Goal: Task Accomplishment & Management: Complete application form

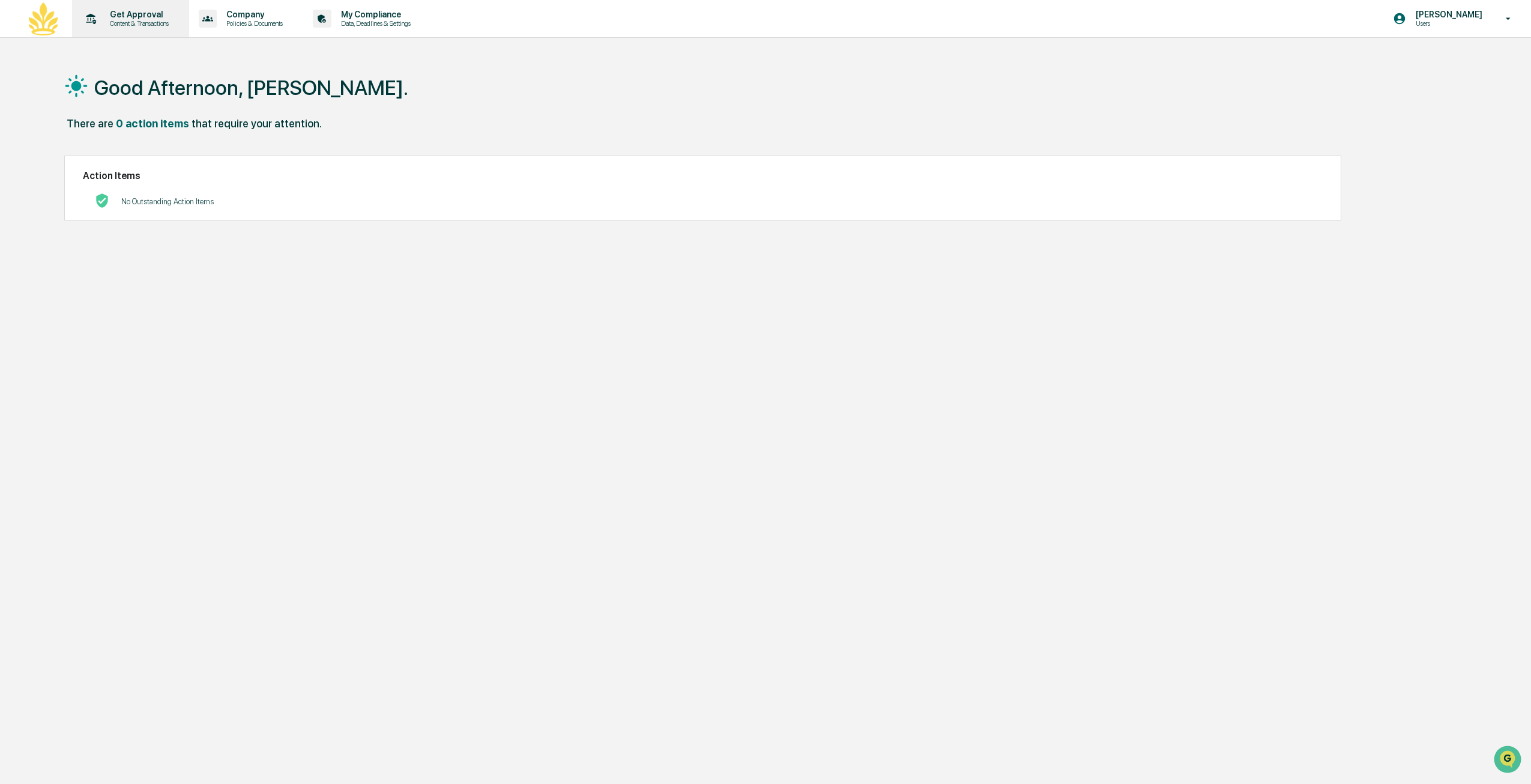
click at [158, 19] on p "Content & Transactions" at bounding box center [137, 23] width 75 height 9
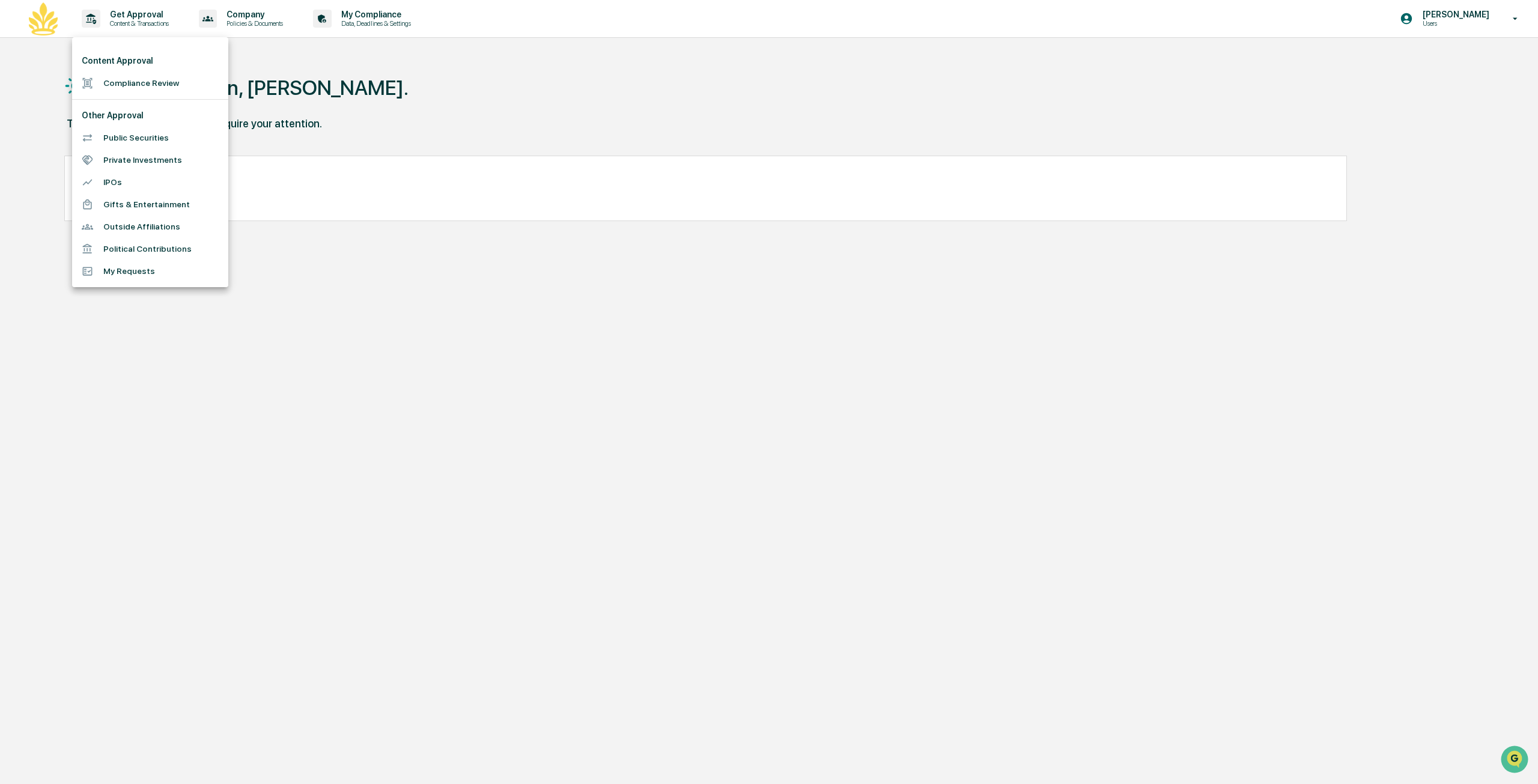
click at [183, 87] on li "Compliance Review" at bounding box center [150, 83] width 156 height 22
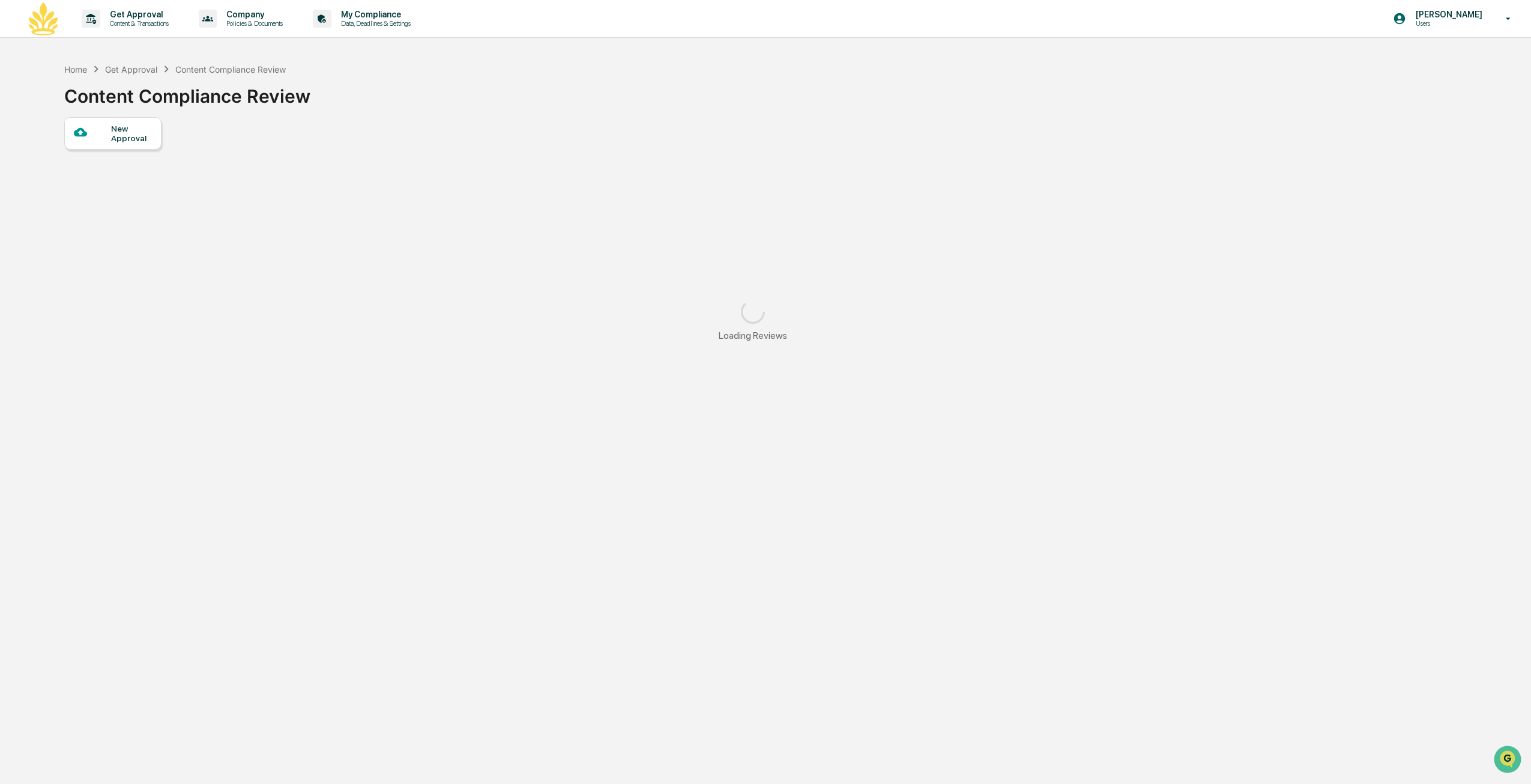
click at [125, 144] on div "New Approval" at bounding box center [113, 133] width 98 height 32
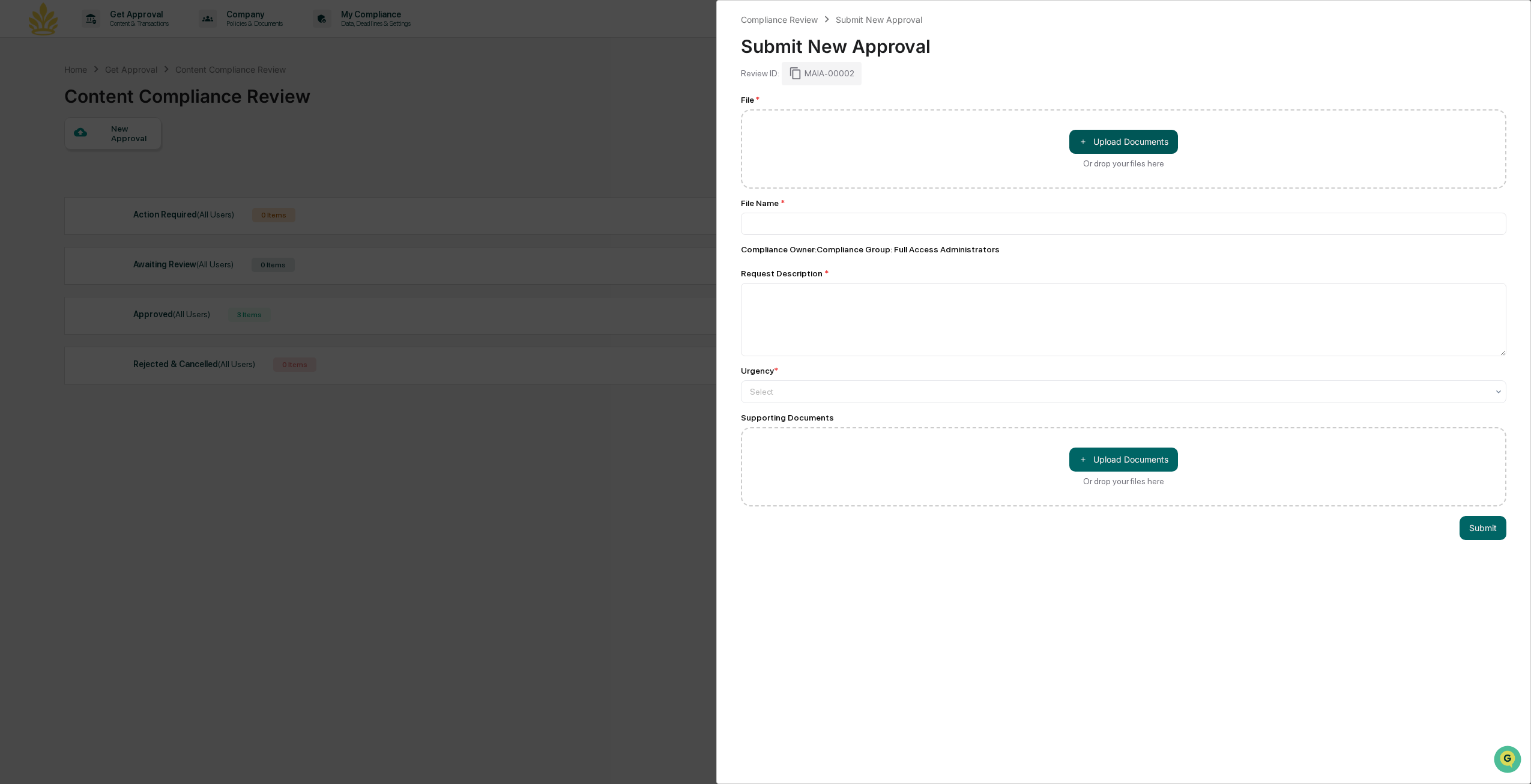
click at [1121, 147] on button "＋ Upload Documents" at bounding box center [1124, 142] width 109 height 24
type input "**********"
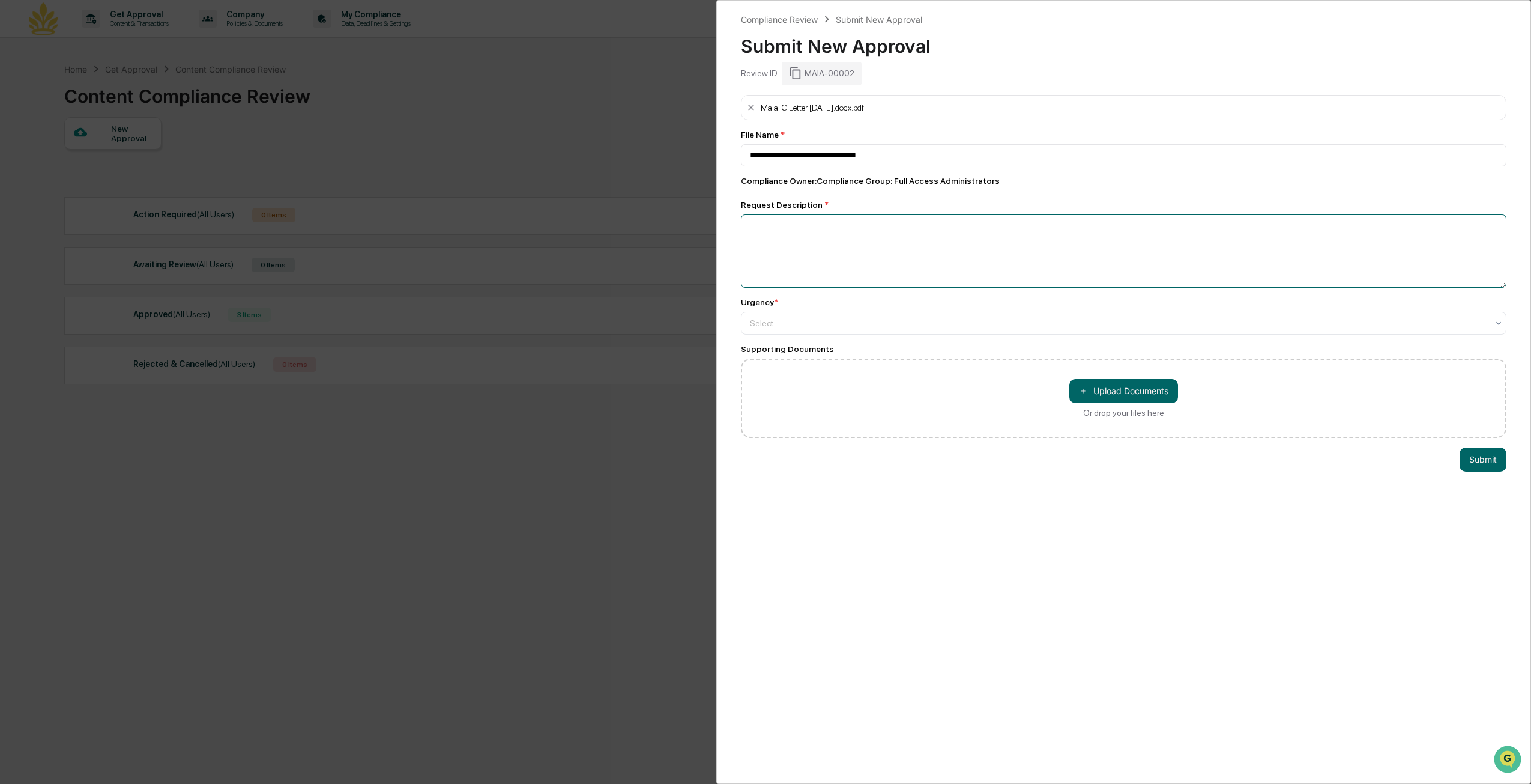
click at [842, 250] on textarea at bounding box center [1123, 250] width 766 height 73
type textarea "**********"
click at [1196, 324] on div at bounding box center [1119, 322] width 738 height 12
click at [1161, 351] on div "High" at bounding box center [1120, 353] width 758 height 24
click at [1485, 463] on button "Submit" at bounding box center [1484, 459] width 47 height 24
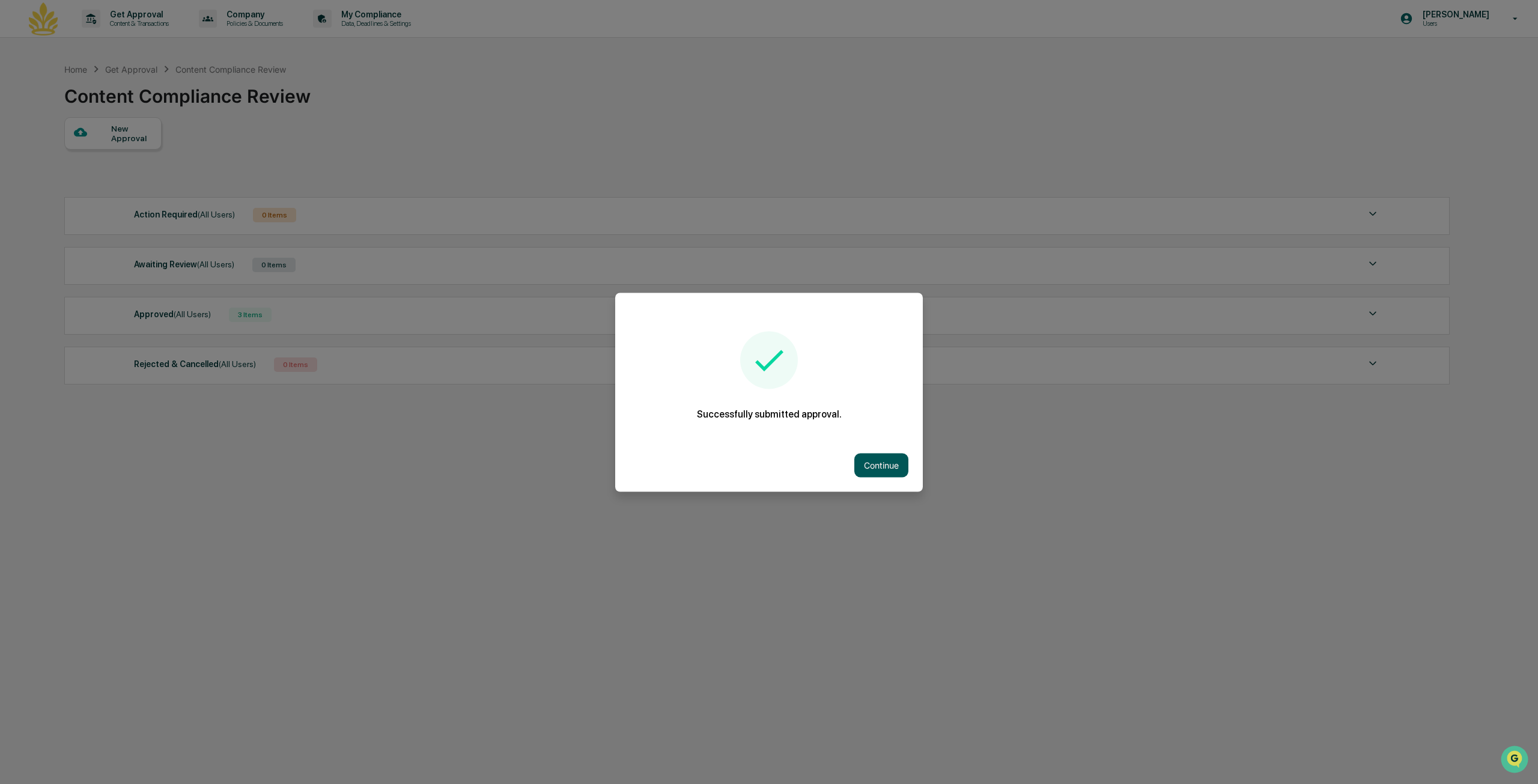
click at [873, 465] on button "Continue" at bounding box center [881, 464] width 54 height 24
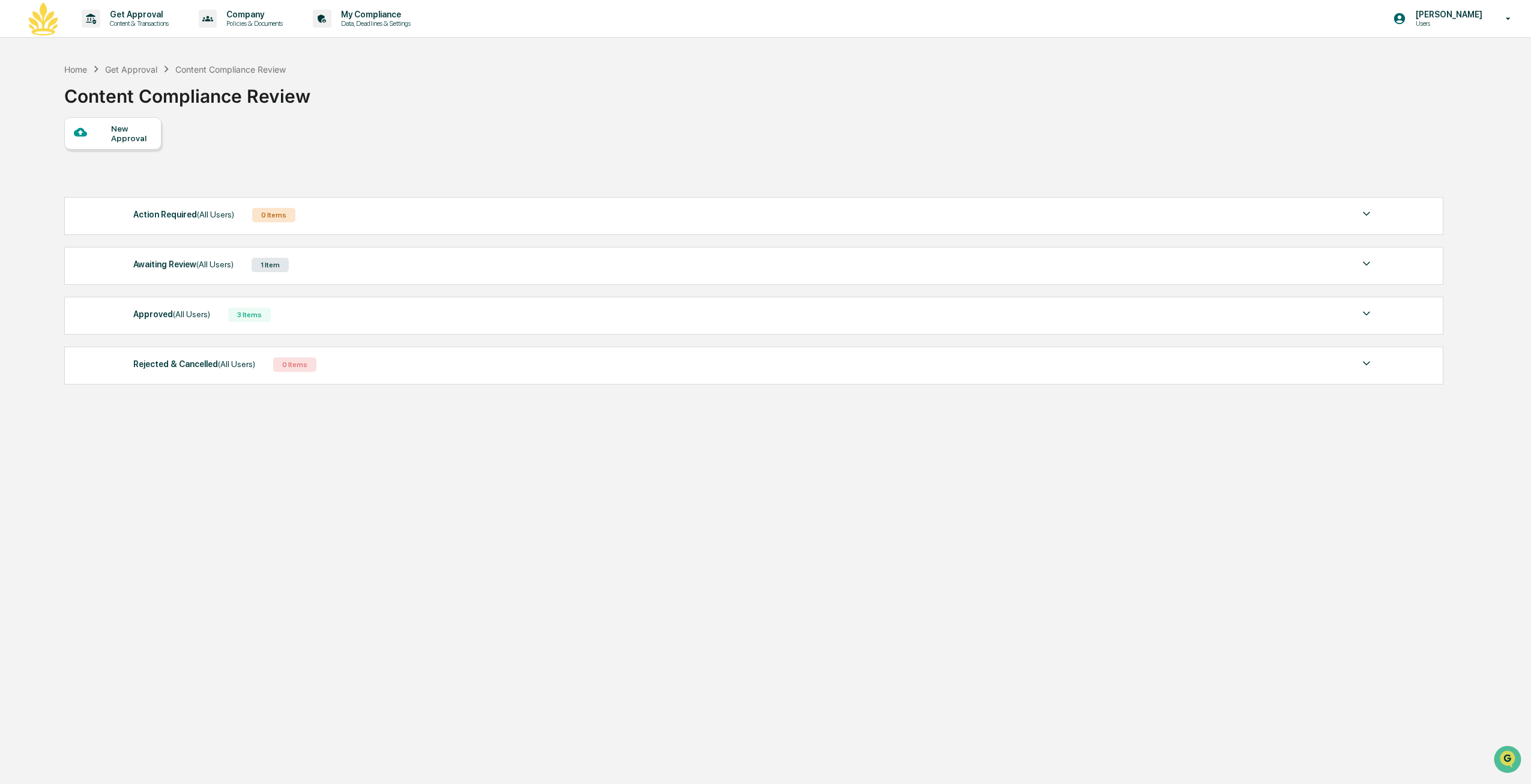
click at [446, 268] on div "Awaiting Review (All Users) 1 Item" at bounding box center [753, 264] width 1241 height 17
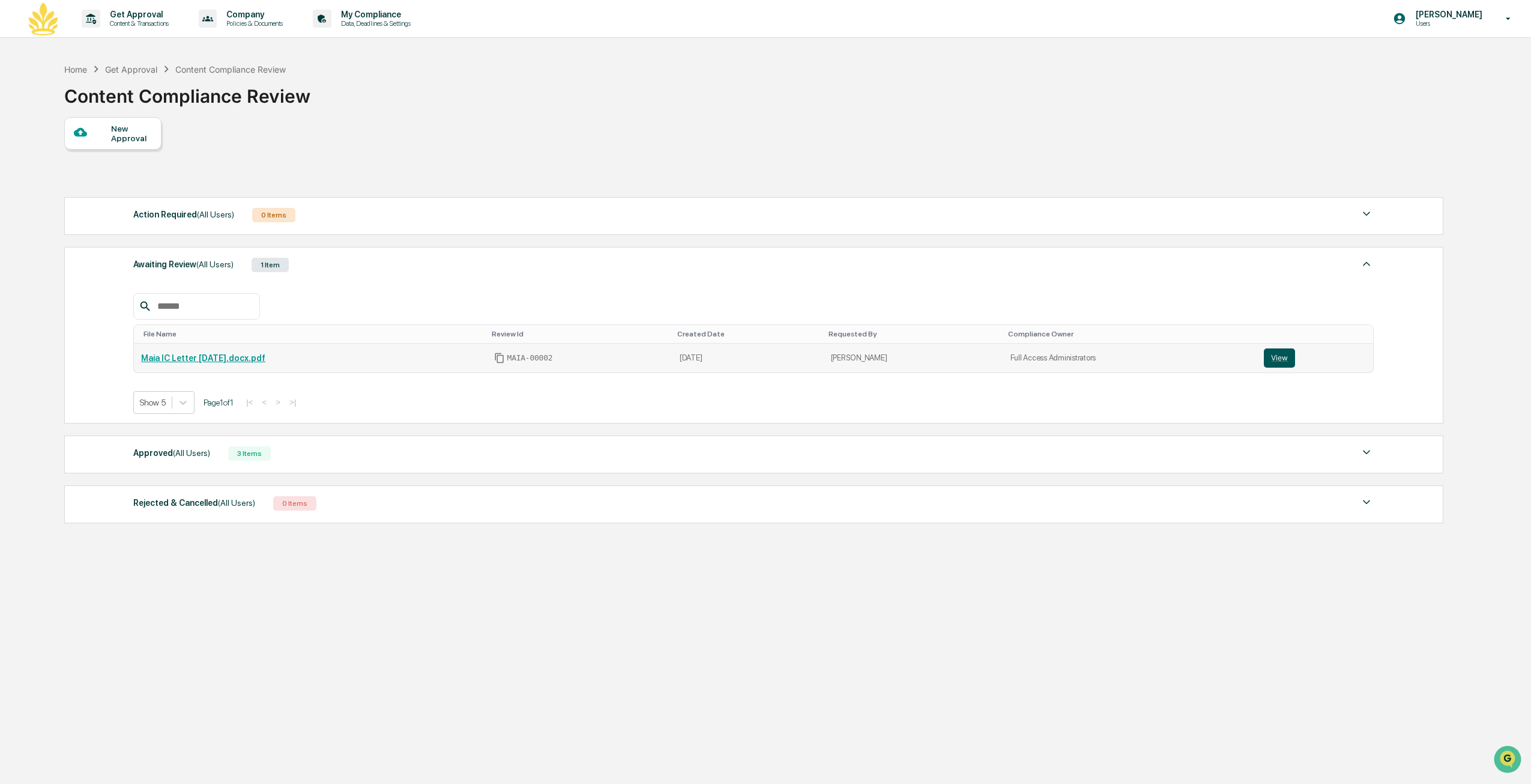
click at [1268, 357] on button "View" at bounding box center [1280, 357] width 31 height 19
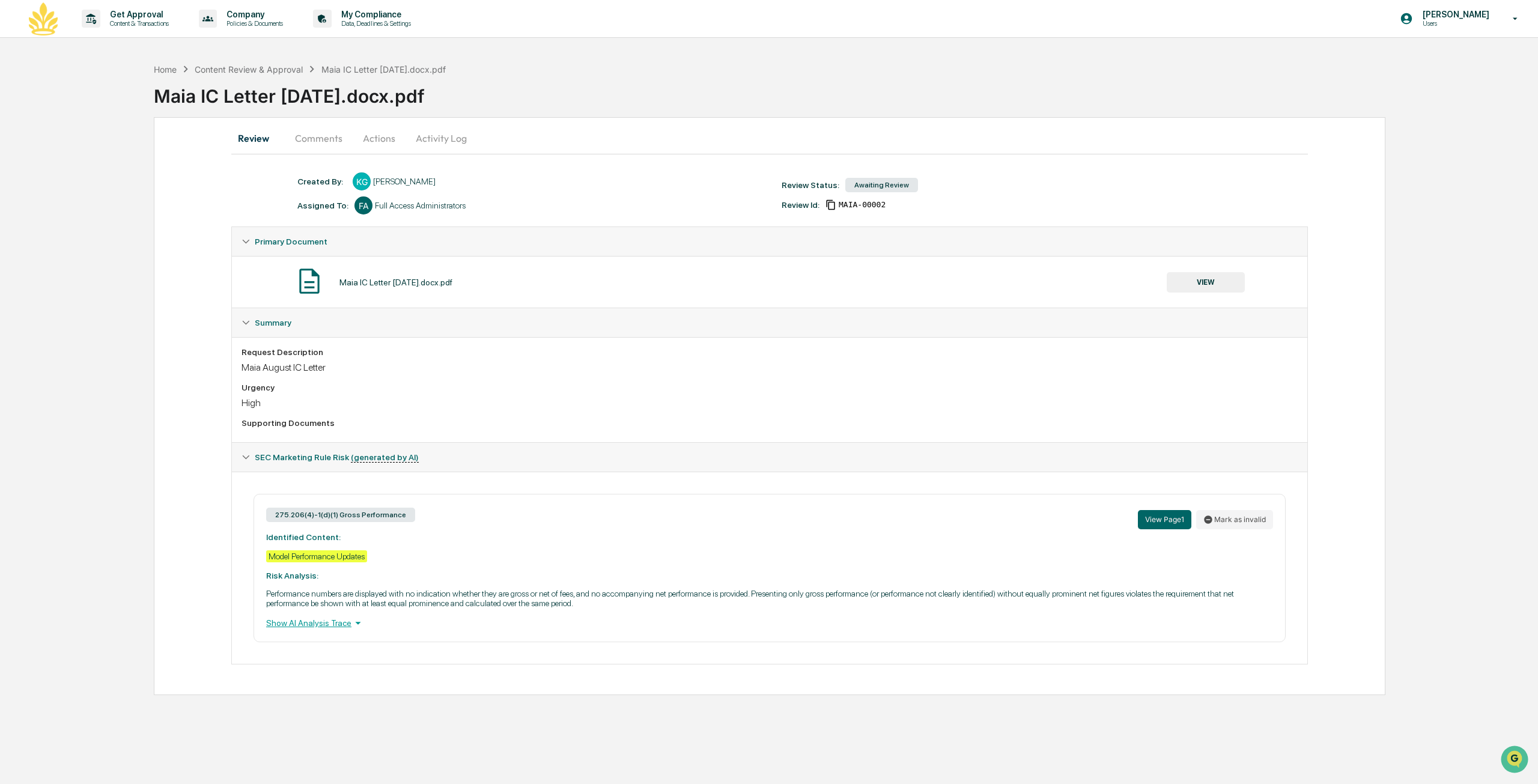
click at [341, 627] on div "Show AI Analysis Trace" at bounding box center [769, 623] width 1007 height 13
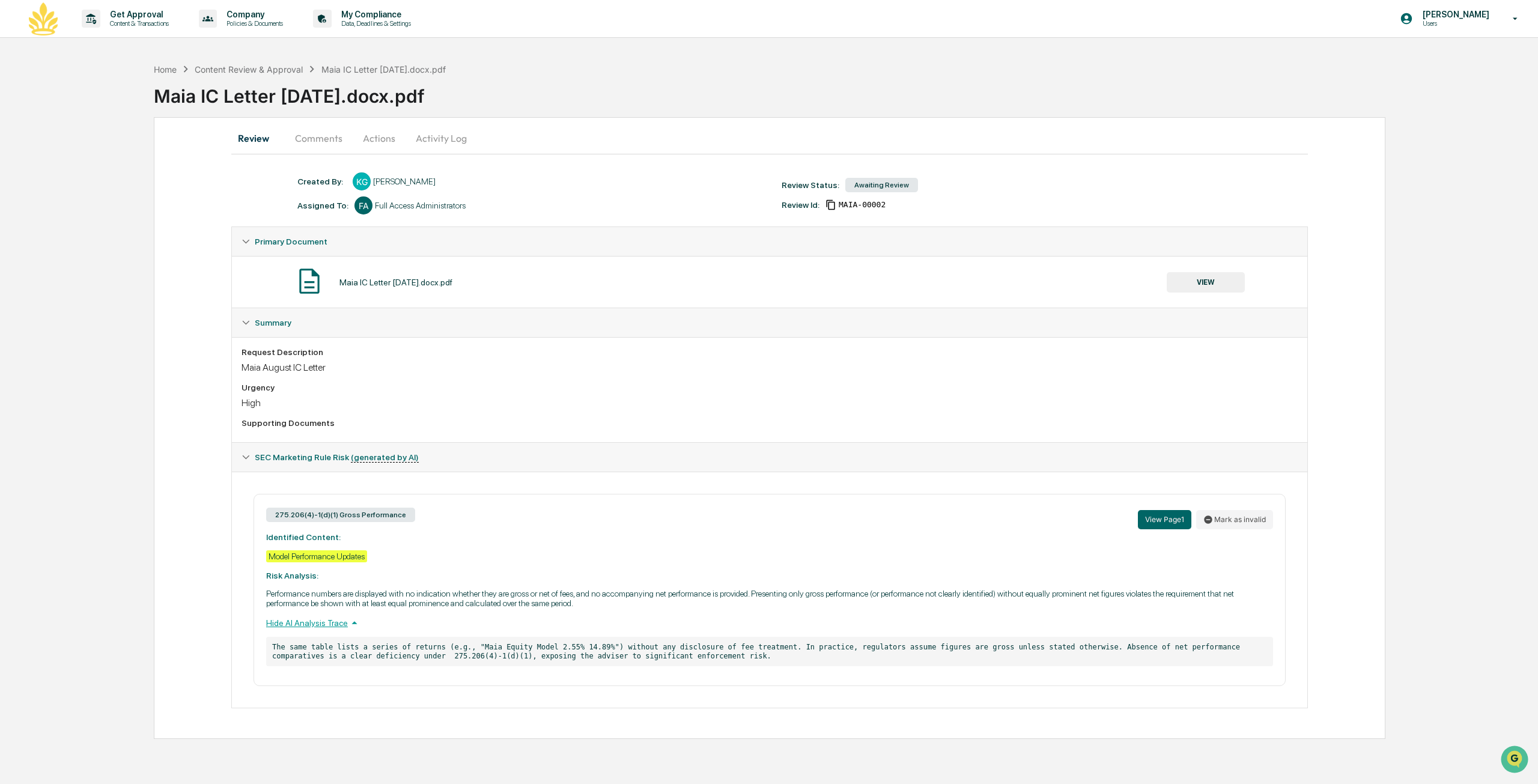
click at [341, 627] on div "Hide AI Analysis Trace" at bounding box center [769, 623] width 1007 height 13
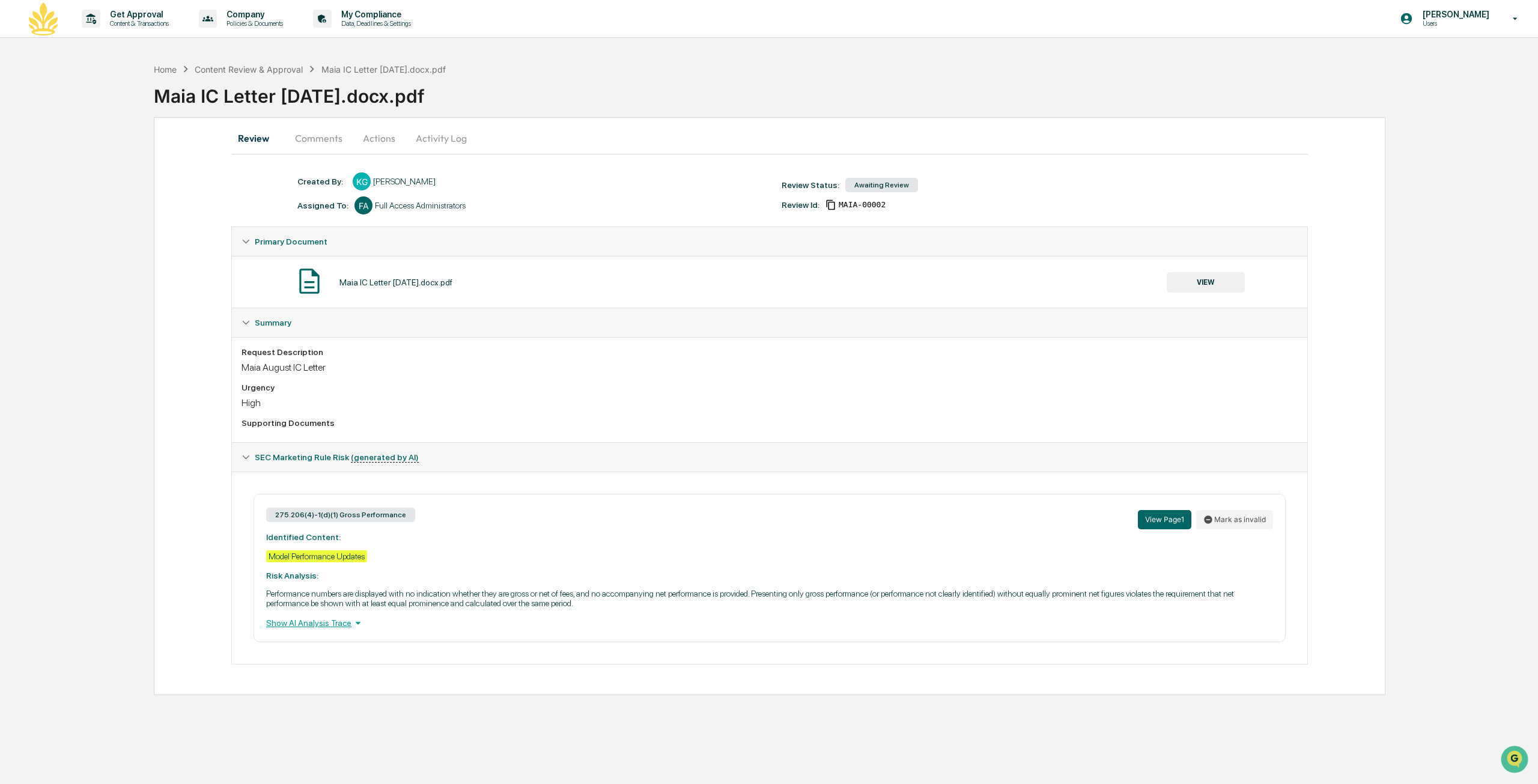
click at [48, 19] on img at bounding box center [43, 19] width 29 height 33
